Goal: Task Accomplishment & Management: Manage account settings

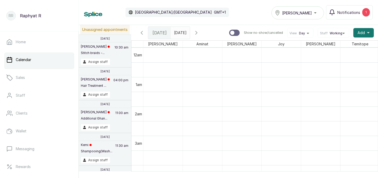
scroll to position [325, 0]
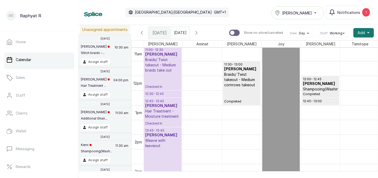
click at [173, 76] on p "Checked In" at bounding box center [162, 81] width 35 height 16
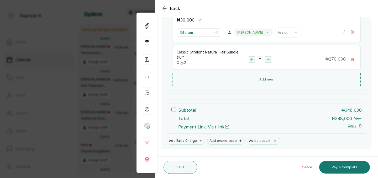
scroll to position [251, 0]
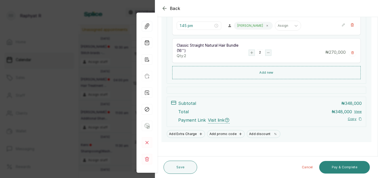
click at [340, 165] on button "Pay & Complete" at bounding box center [344, 167] width 51 height 13
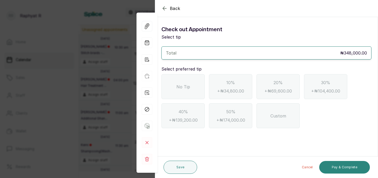
scroll to position [0, 0]
click at [190, 90] on div "No Tip" at bounding box center [182, 86] width 43 height 25
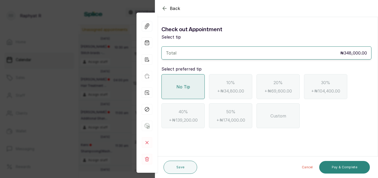
click at [345, 164] on button "Pay & Complete" at bounding box center [344, 167] width 51 height 13
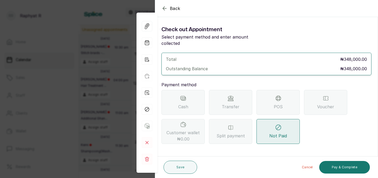
click at [280, 97] on icon at bounding box center [278, 98] width 4 height 2
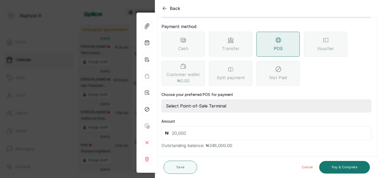
scroll to position [59, 0]
click at [199, 99] on select "Select Point-of-Sale Terminal Traction Providus Bank" at bounding box center [266, 105] width 210 height 13
click at [198, 99] on select "Select Point-of-Sale Terminal Traction Providus Bank" at bounding box center [266, 105] width 210 height 13
select select "b1594abb-eea2-48ba-bf5f-ff0754569b84"
click at [172, 129] on input "text" at bounding box center [270, 132] width 196 height 7
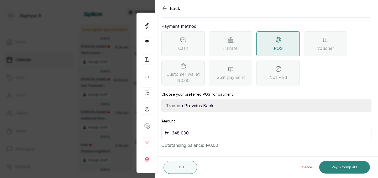
type input "348,000"
click at [346, 164] on button "Pay & Complete" at bounding box center [344, 167] width 51 height 13
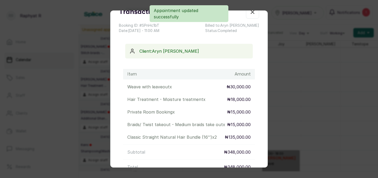
scroll to position [0, 0]
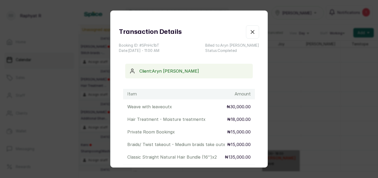
click at [253, 33] on icon "button" at bounding box center [252, 31] width 3 height 3
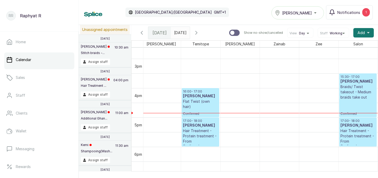
click at [352, 94] on p "Braids/ Twist takeout - Medium braids take out" at bounding box center [357, 92] width 35 height 16
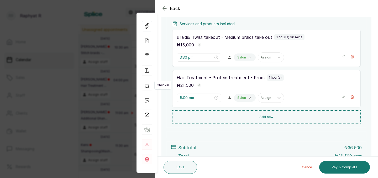
click at [148, 84] on icon "button" at bounding box center [147, 85] width 4 height 4
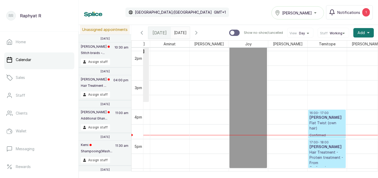
click at [327, 122] on p "Flat Twist (own hair)" at bounding box center [326, 125] width 35 height 10
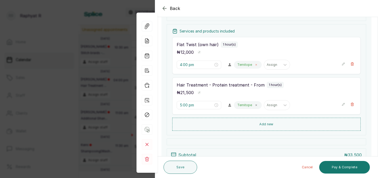
click at [254, 66] on span at bounding box center [256, 65] width 4 height 4
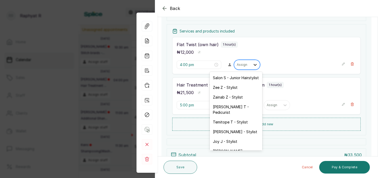
click at [252, 66] on icon at bounding box center [254, 64] width 5 height 5
click at [235, 117] on div "Temitope T - Stylist" at bounding box center [236, 122] width 52 height 10
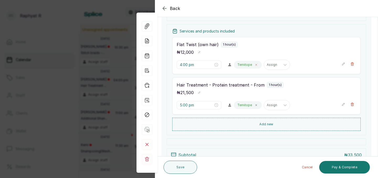
click at [255, 65] on icon at bounding box center [256, 64] width 3 height 3
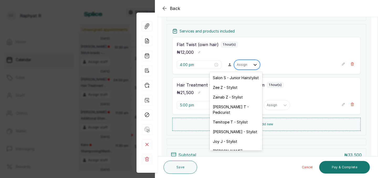
click at [252, 65] on icon at bounding box center [254, 64] width 5 height 5
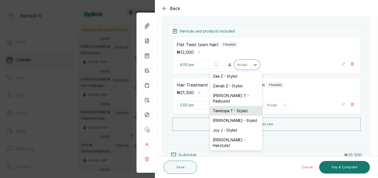
scroll to position [20, 0]
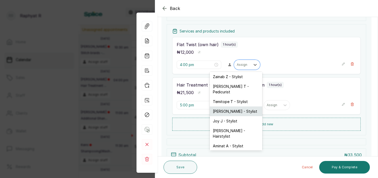
click at [236, 107] on div "[PERSON_NAME] - Stylist" at bounding box center [236, 112] width 52 height 10
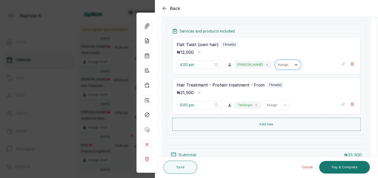
click at [255, 105] on icon at bounding box center [256, 105] width 3 height 3
click at [252, 106] on icon at bounding box center [254, 105] width 5 height 5
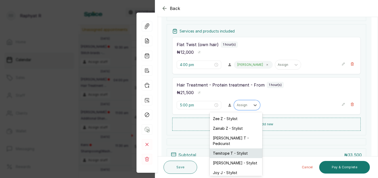
scroll to position [11, 0]
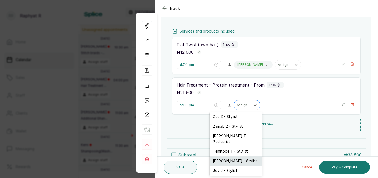
click at [240, 156] on div "[PERSON_NAME] - Stylist" at bounding box center [236, 161] width 52 height 10
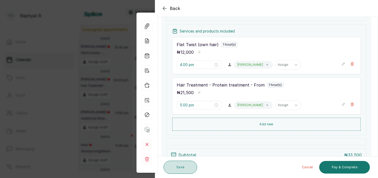
click at [179, 168] on button "Save" at bounding box center [180, 167] width 34 height 13
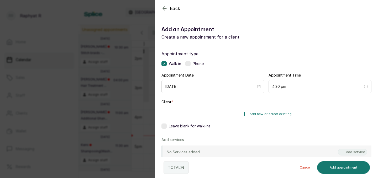
click at [282, 112] on span "Add new or select existing" at bounding box center [271, 114] width 42 height 4
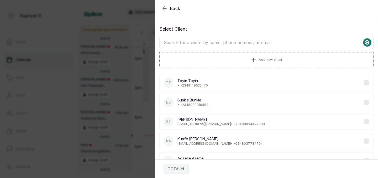
click at [171, 44] on input "text" at bounding box center [266, 42] width 214 height 13
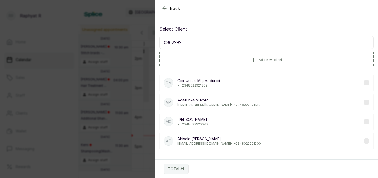
type input "0802292"
click at [220, 83] on p "[PERSON_NAME]" at bounding box center [198, 80] width 43 height 5
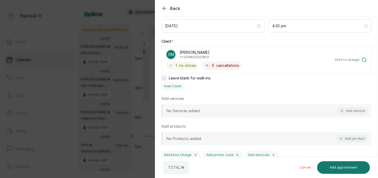
scroll to position [65, 0]
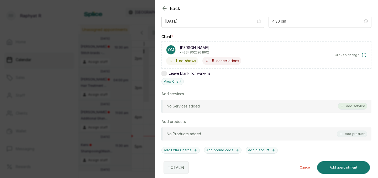
click at [351, 108] on button "Add service" at bounding box center [352, 106] width 29 height 7
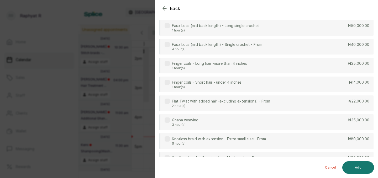
scroll to position [414, 0]
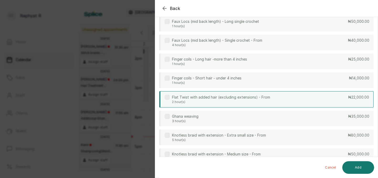
click at [356, 97] on p "₦22,000.00" at bounding box center [358, 97] width 21 height 5
click at [358, 168] on button "Add" at bounding box center [358, 167] width 32 height 13
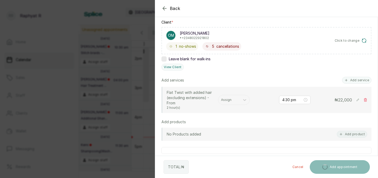
scroll to position [66, 0]
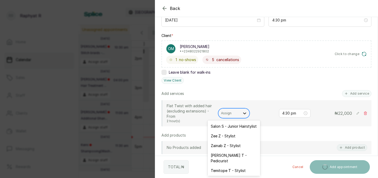
click at [244, 113] on icon at bounding box center [244, 113] width 5 height 5
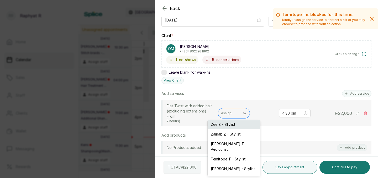
scroll to position [14, 0]
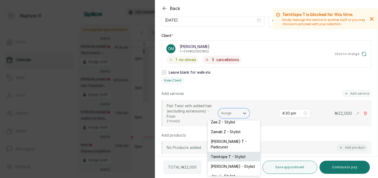
click at [239, 152] on div "Temitope T - Stylist" at bounding box center [234, 157] width 52 height 10
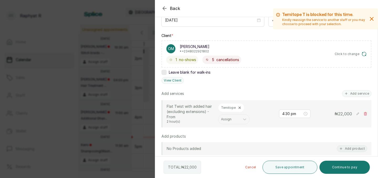
click at [357, 114] on rect at bounding box center [357, 113] width 5 height 5
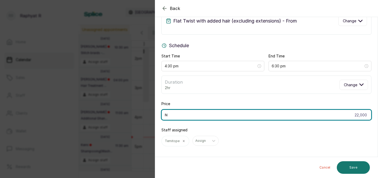
click at [367, 115] on input "22,000" at bounding box center [266, 115] width 210 height 10
type input "2"
type input "30,000"
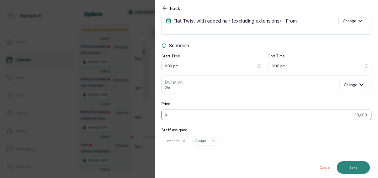
click at [356, 166] on button "Save" at bounding box center [353, 167] width 33 height 13
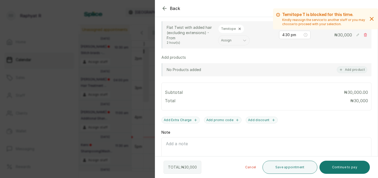
scroll to position [146, 0]
click at [287, 167] on button "Save appointment" at bounding box center [289, 167] width 55 height 13
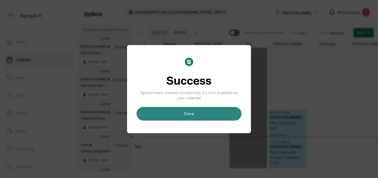
click at [181, 112] on button "done" at bounding box center [188, 114] width 105 height 14
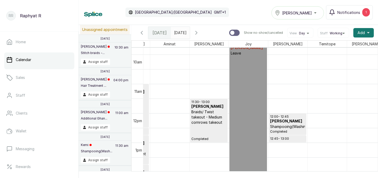
scroll to position [321, 0]
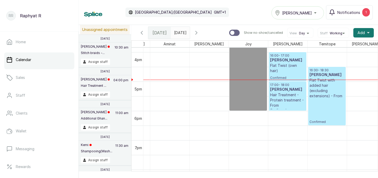
click at [330, 88] on p "Flat Twist with added hair (excluding extensions) - From" at bounding box center [326, 88] width 35 height 21
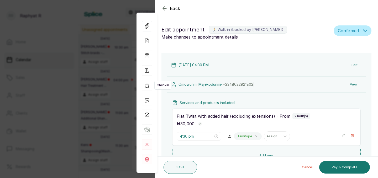
click at [147, 86] on icon "button" at bounding box center [147, 85] width 10 height 10
